Goal: Task Accomplishment & Management: Use online tool/utility

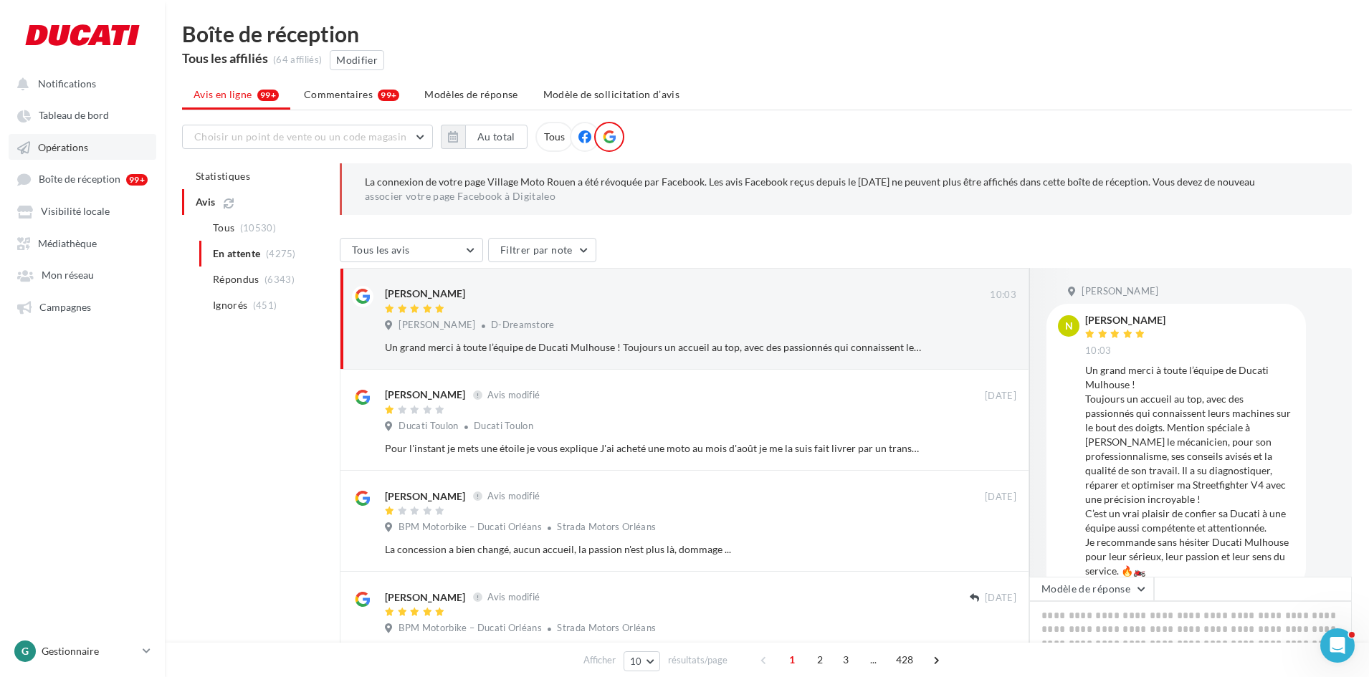
click at [74, 146] on span "Opérations" at bounding box center [63, 147] width 50 height 12
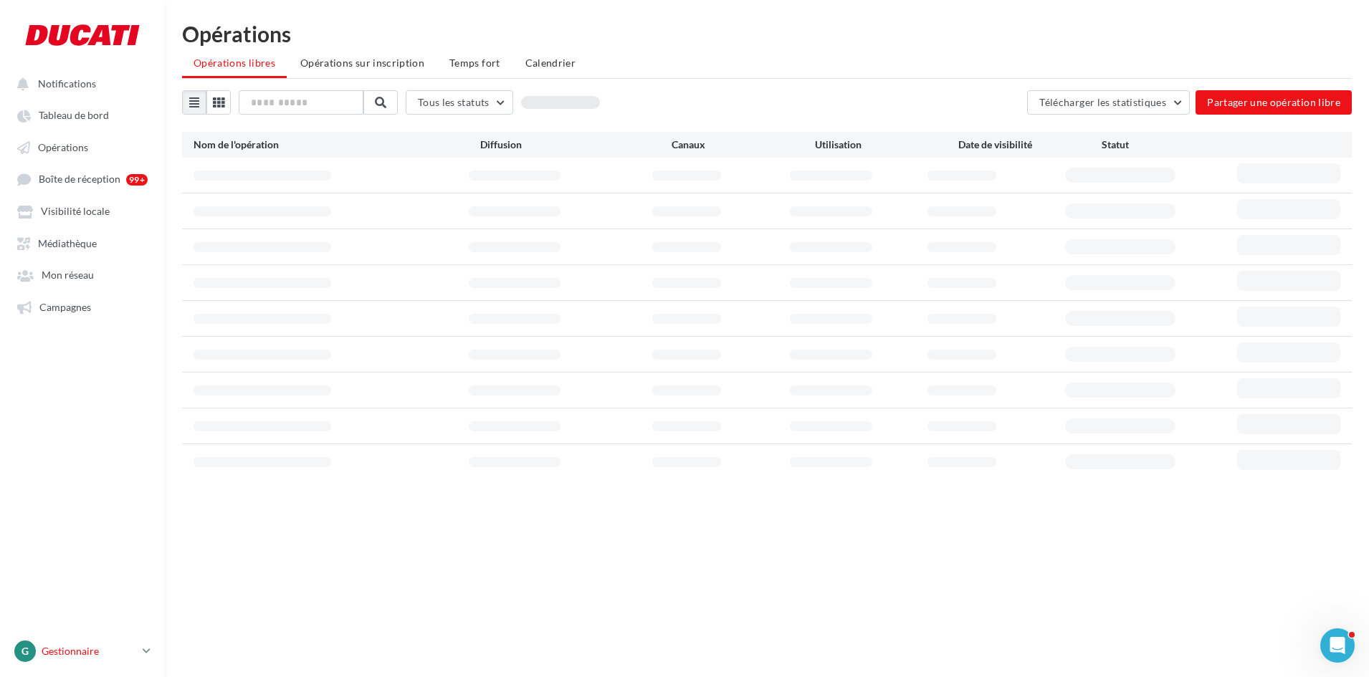
click at [41, 650] on div "G Gestionnaire [PERSON_NAME][EMAIL_ADDRESS][DOMAIN_NAME]" at bounding box center [75, 651] width 123 height 21
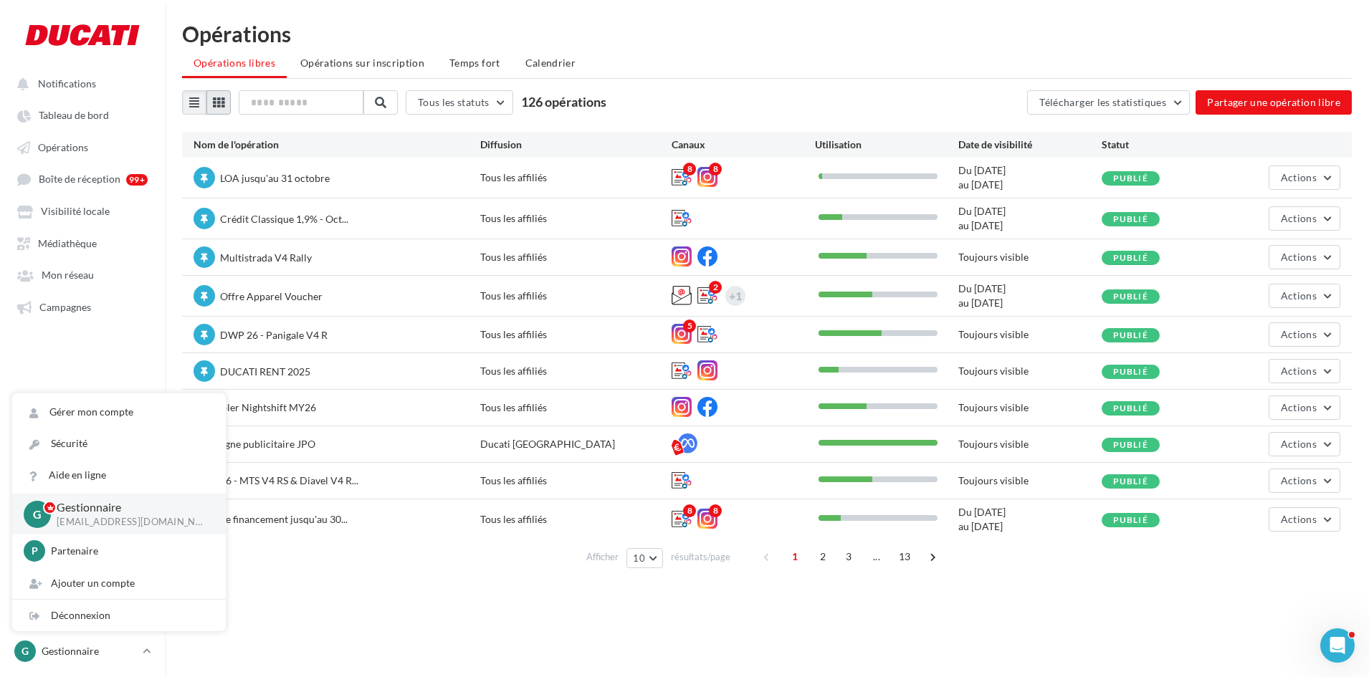
click at [224, 105] on icon at bounding box center [218, 102] width 11 height 11
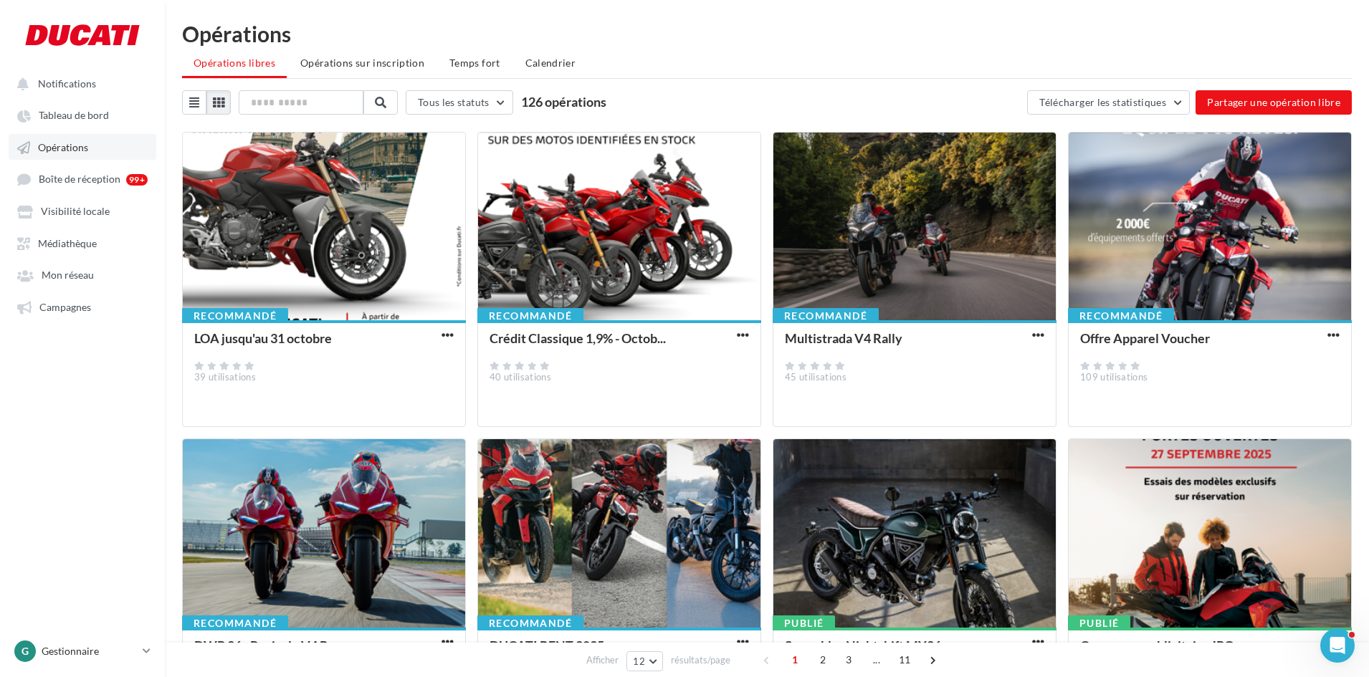
click at [65, 150] on span "Opérations" at bounding box center [63, 147] width 50 height 12
click at [222, 102] on icon at bounding box center [218, 102] width 11 height 11
